Goal: Communication & Community: Answer question/provide support

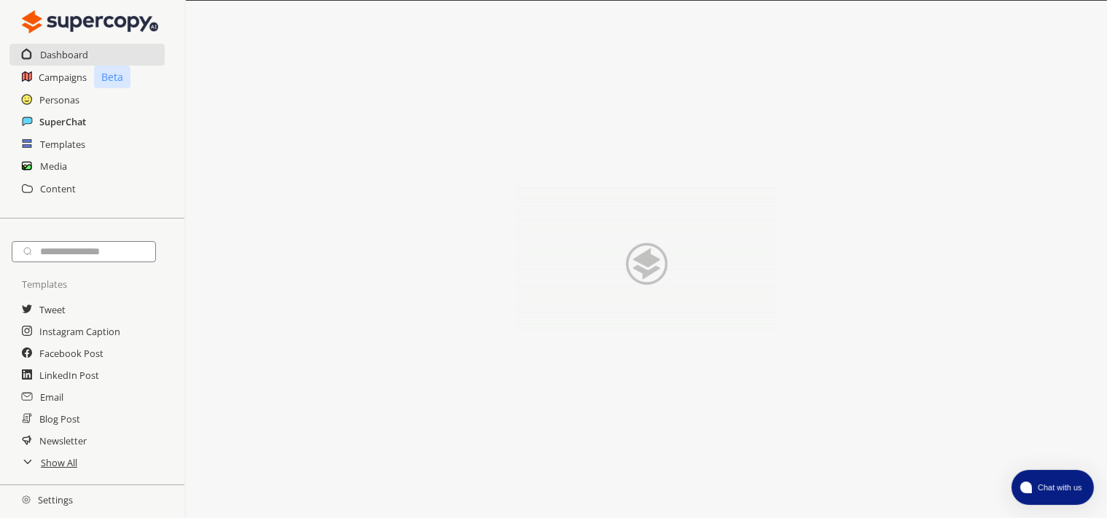
click at [71, 122] on h2 "SuperChat" at bounding box center [62, 122] width 47 height 22
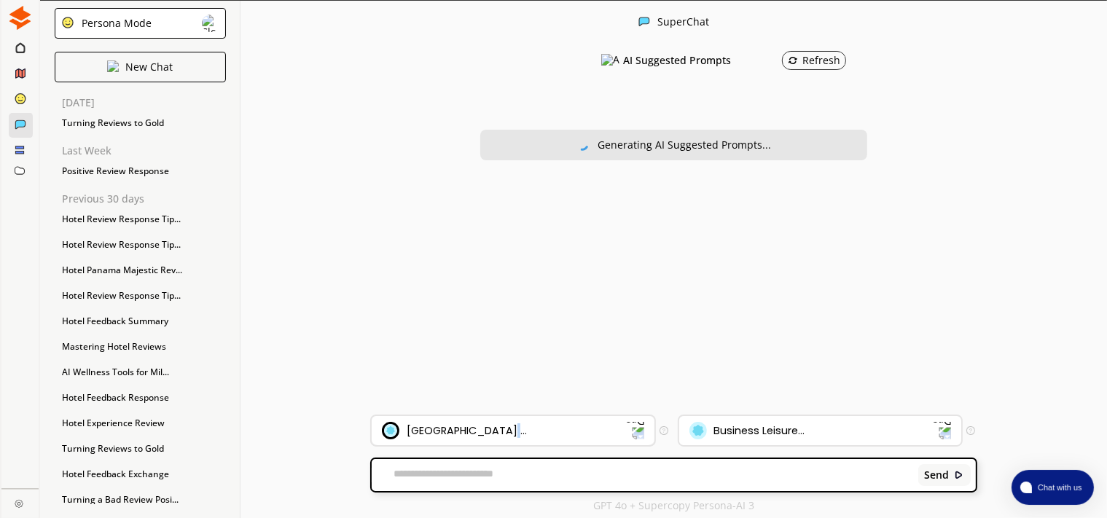
click at [490, 419] on div "[GEOGRAPHIC_DATA] ..." at bounding box center [513, 430] width 282 height 29
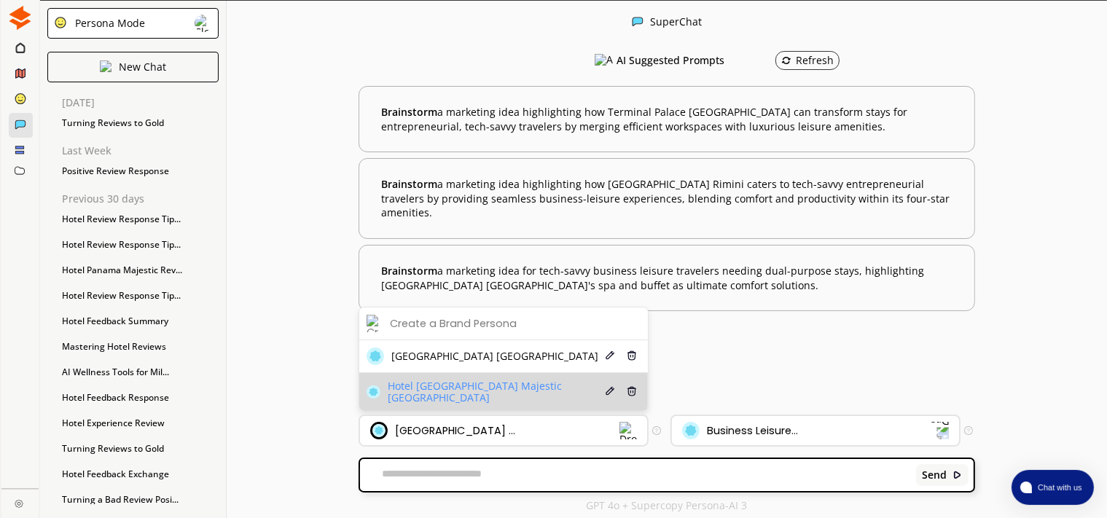
click at [488, 386] on li "Hotel [GEOGRAPHIC_DATA] Majestic Rimini Edit Delete" at bounding box center [503, 392] width 288 height 38
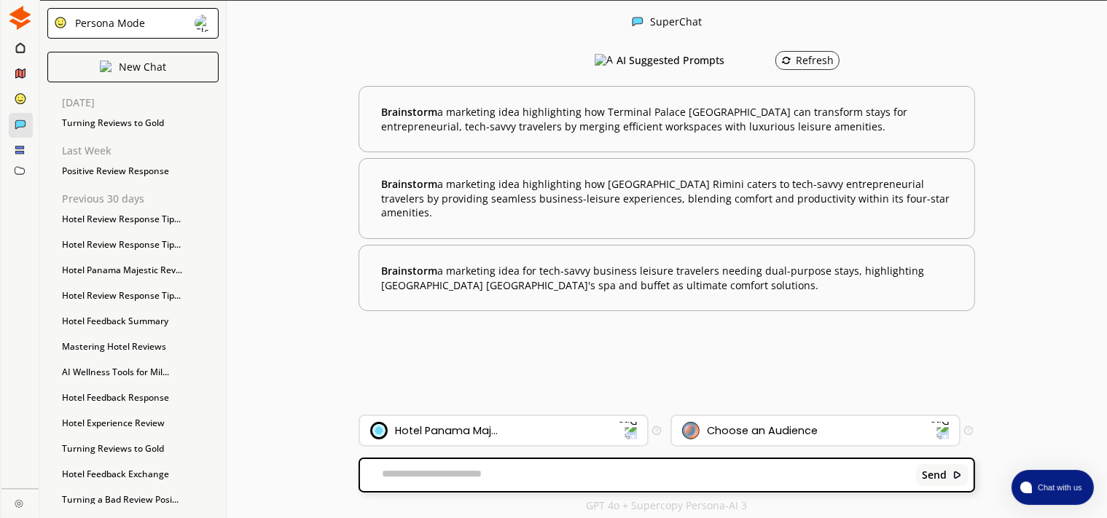
click at [467, 467] on div "Send" at bounding box center [666, 475] width 613 height 32
click at [471, 476] on textarea at bounding box center [635, 475] width 551 height 15
type textarea "*"
paste textarea "**********"
type textarea "**********"
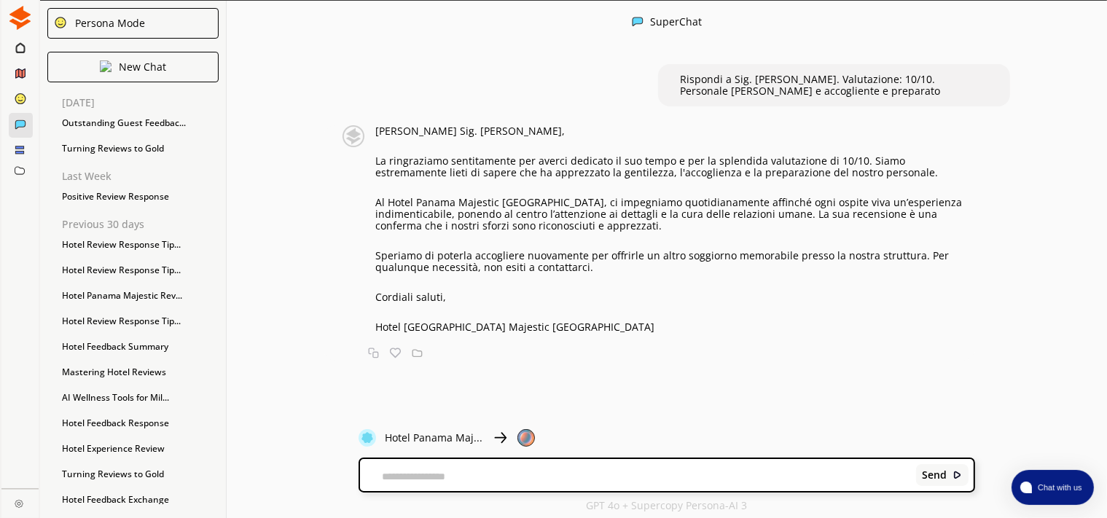
click at [427, 197] on p "Al Hotel Panama Majestic [GEOGRAPHIC_DATA], ci impegniamo quotidianamente affin…" at bounding box center [674, 214] width 599 height 35
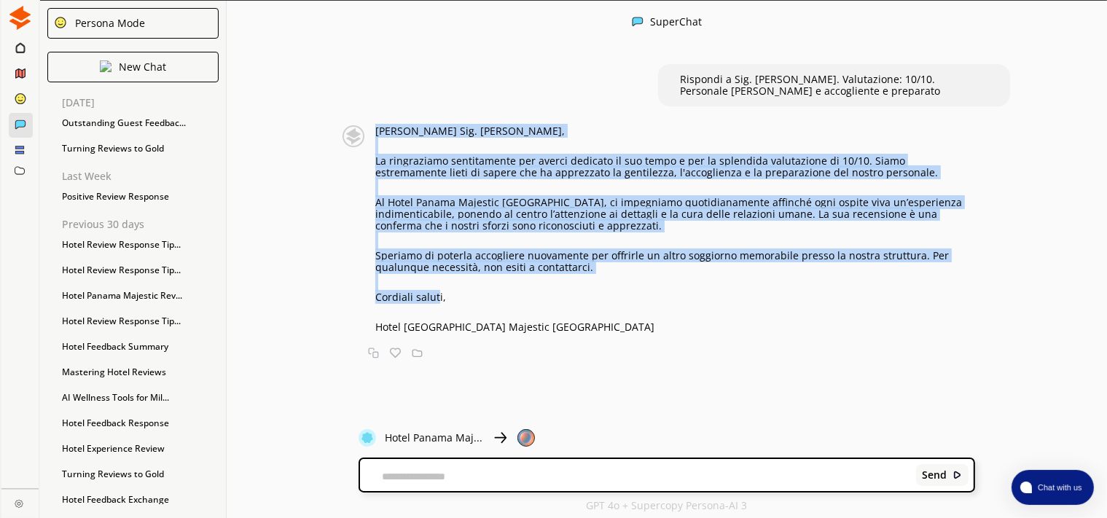
drag, startPoint x: 441, startPoint y: 294, endPoint x: 380, endPoint y: 135, distance: 169.5
click at [380, 135] on div "[PERSON_NAME] Sig. [PERSON_NAME], La ringraziamo sentitamente per averci dedica…" at bounding box center [674, 229] width 599 height 208
copy div "[PERSON_NAME] Sig. [PERSON_NAME], La ringraziamo sentitamente per averci dedica…"
